Goal: Find specific page/section: Find specific page/section

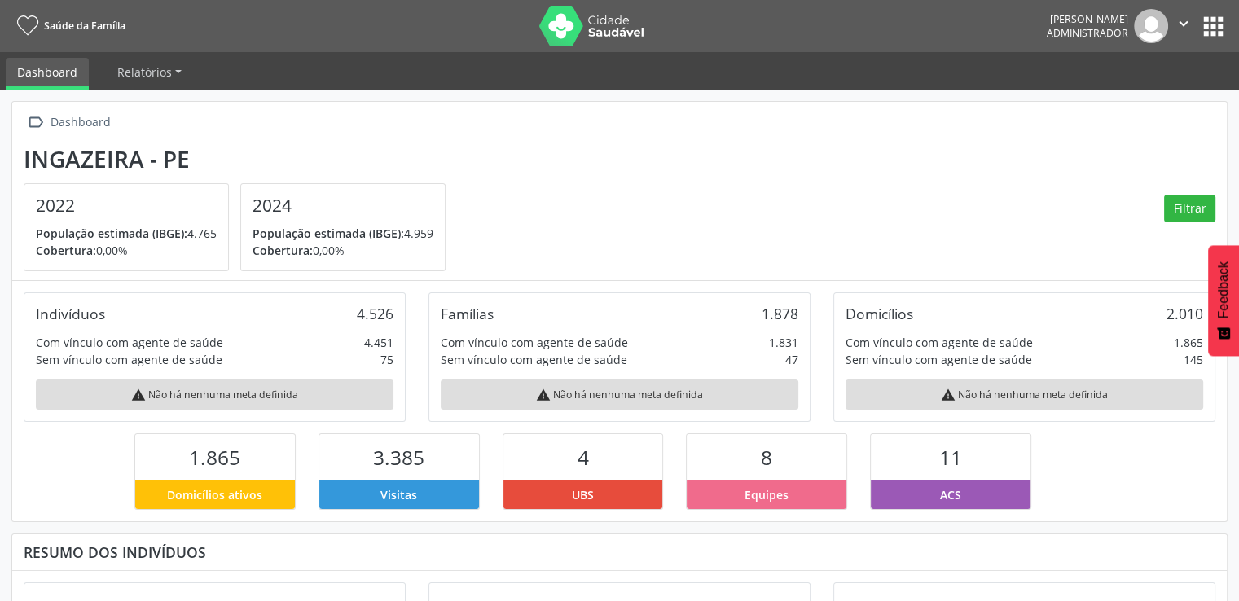
click at [1214, 29] on button "apps" at bounding box center [1213, 26] width 29 height 29
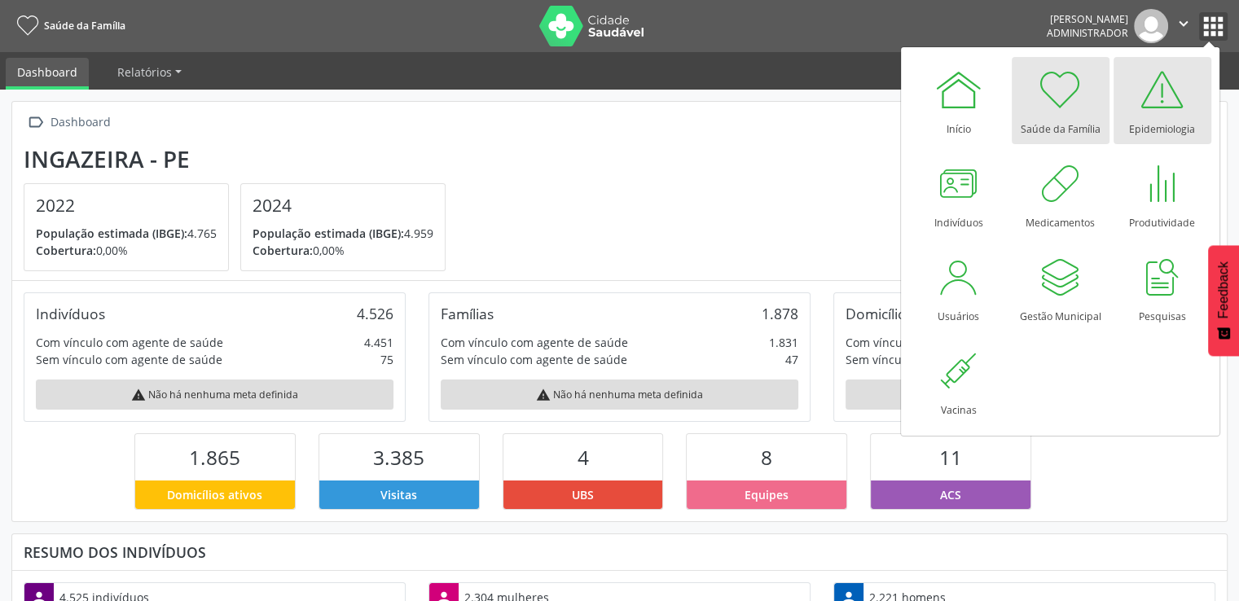
scroll to position [268, 405]
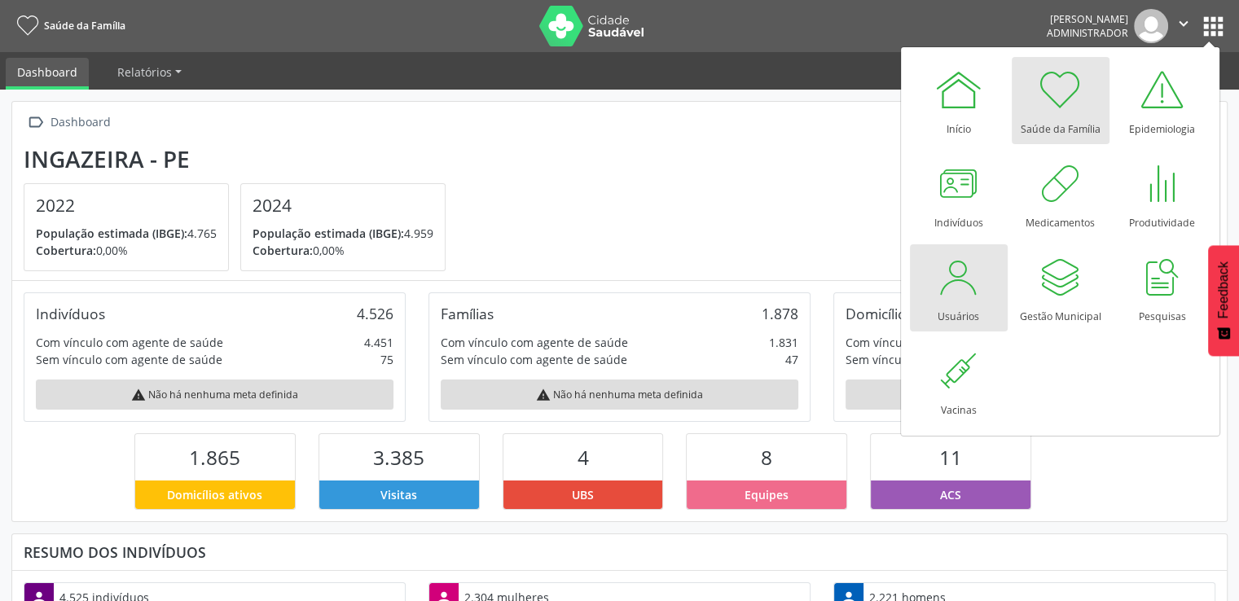
click at [992, 297] on link "Usuários" at bounding box center [959, 287] width 98 height 87
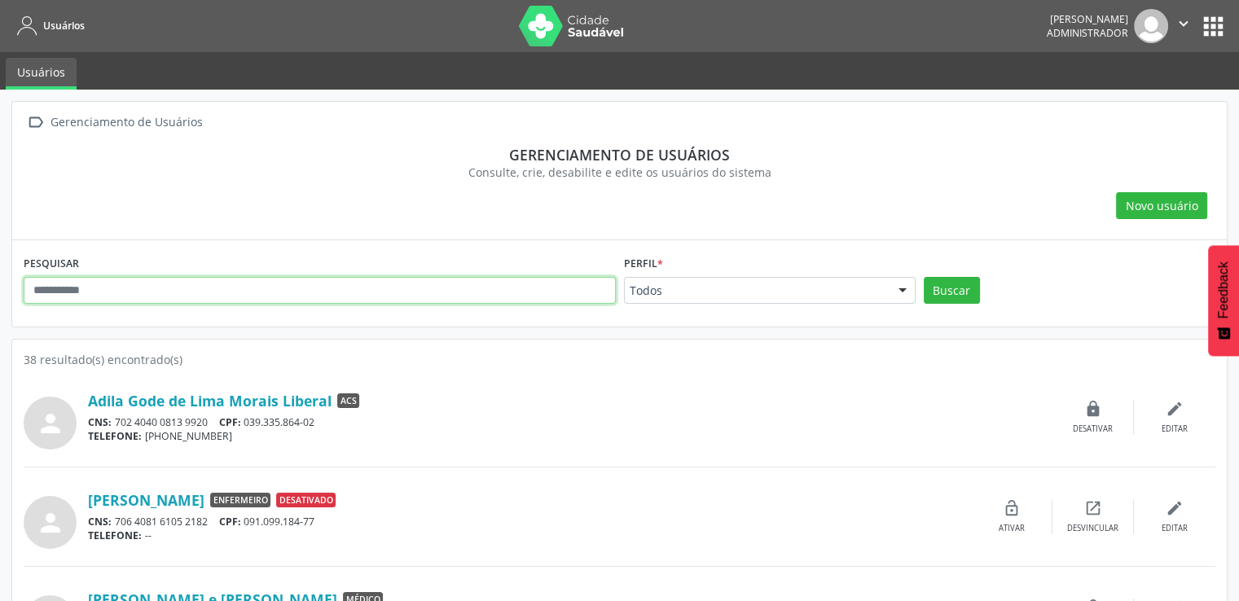
click at [434, 302] on input "text" at bounding box center [320, 291] width 592 height 28
type input "****"
click at [924, 277] on button "Buscar" at bounding box center [952, 291] width 56 height 28
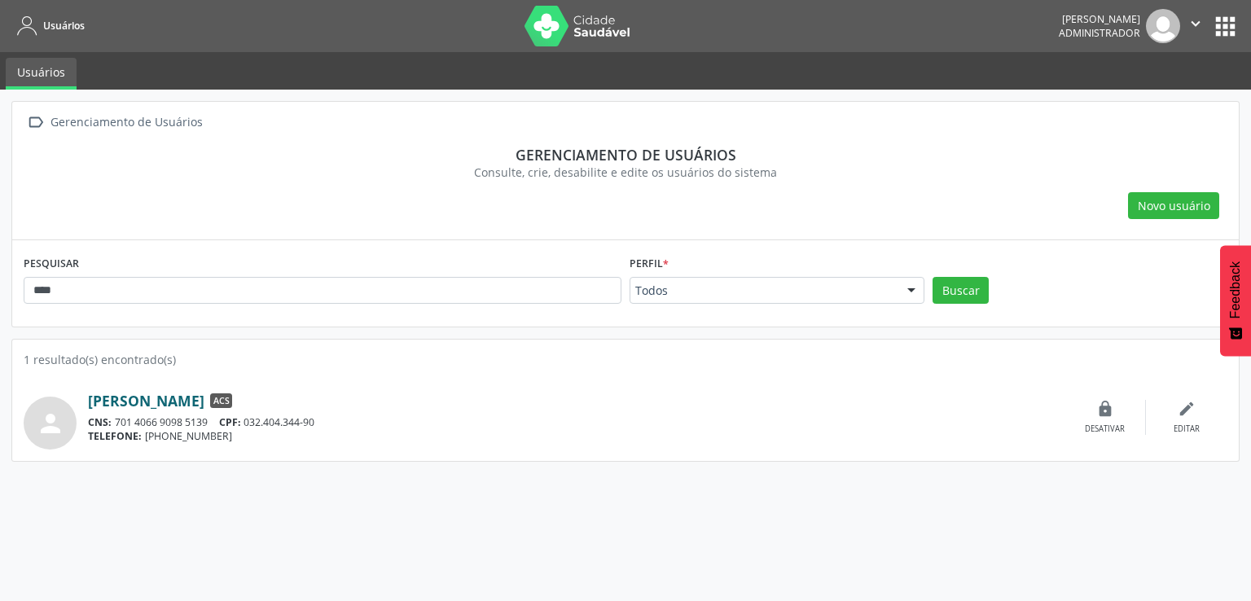
click at [204, 406] on link "[PERSON_NAME]" at bounding box center [146, 401] width 116 height 18
